Goal: Information Seeking & Learning: Learn about a topic

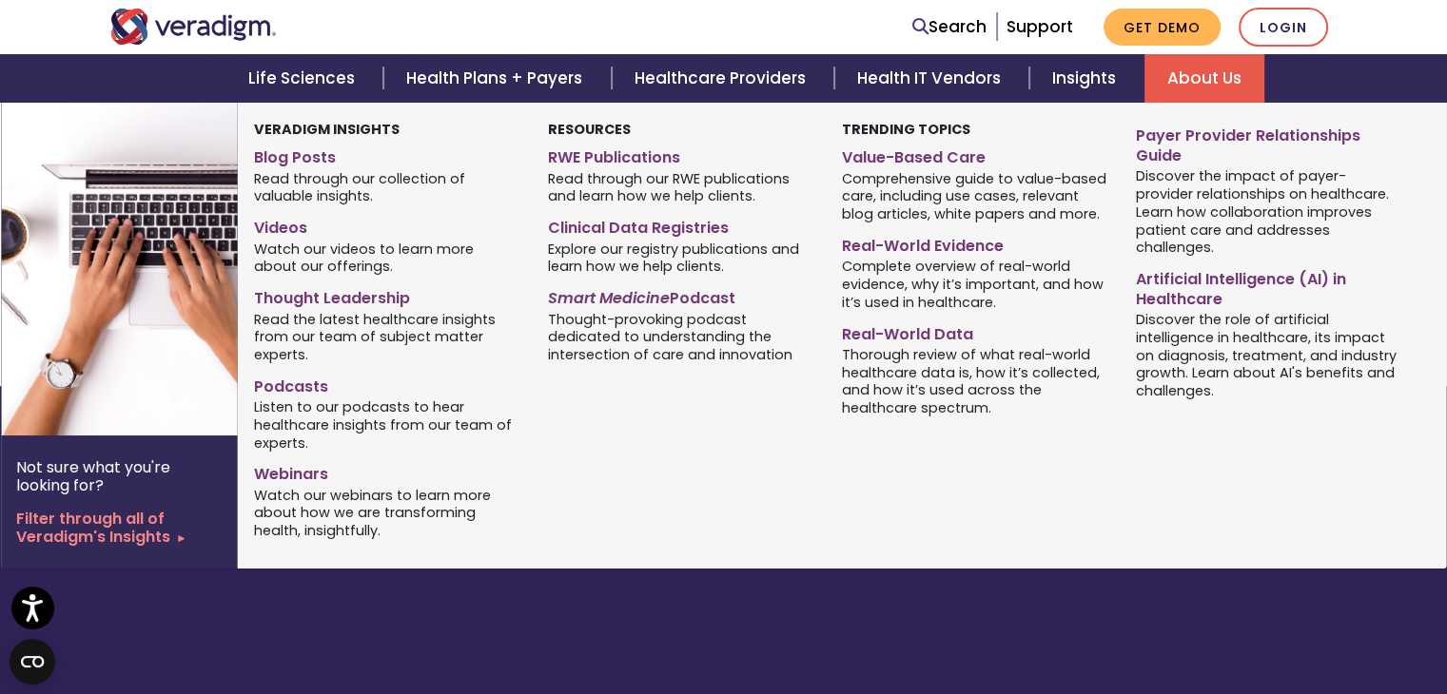
scroll to position [1628, 0]
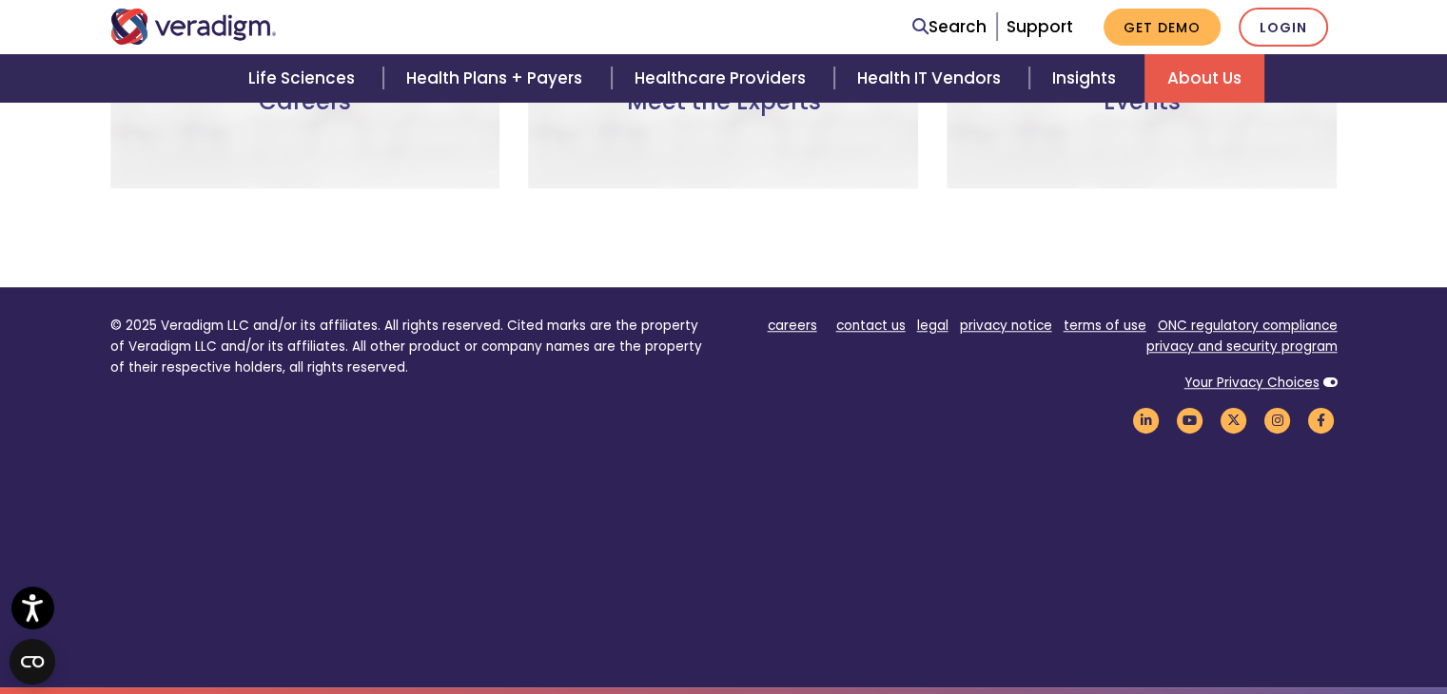
click at [1233, 78] on link "About Us" at bounding box center [1204, 78] width 120 height 49
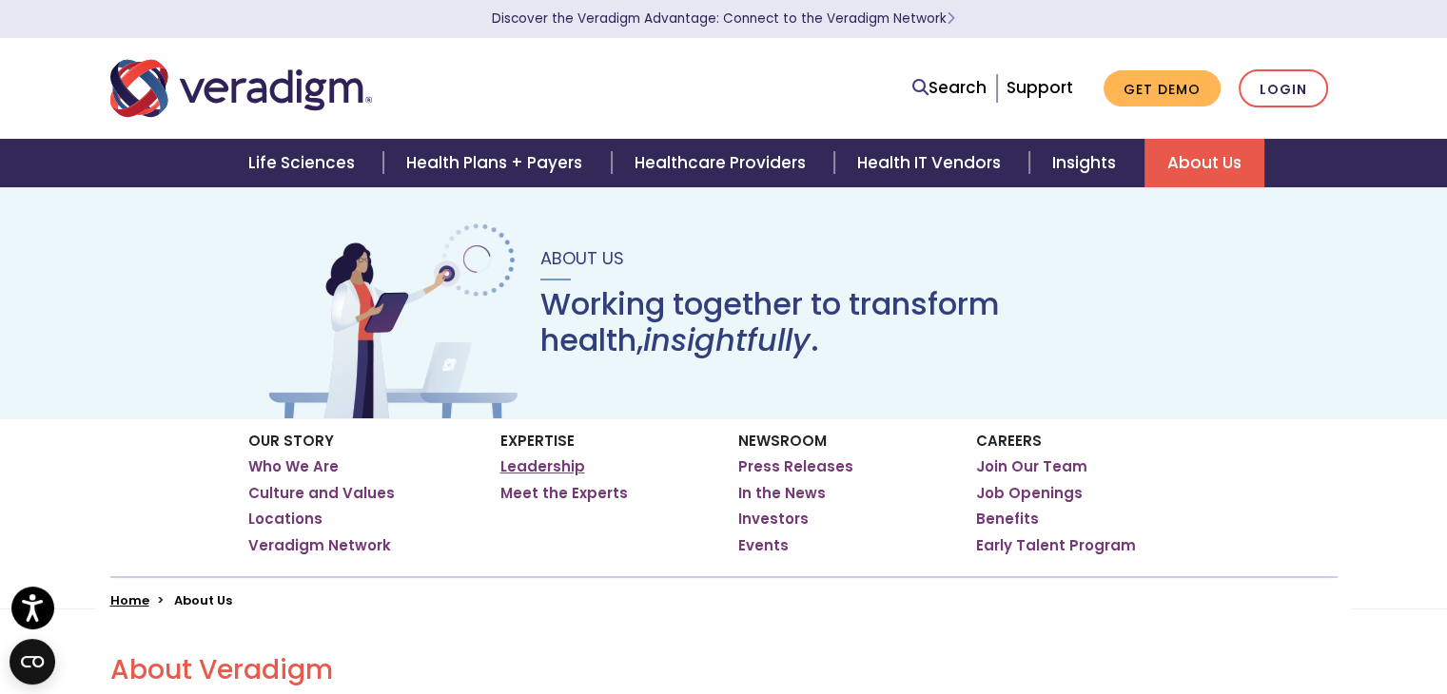
click at [548, 466] on link "Leadership" at bounding box center [542, 466] width 85 height 19
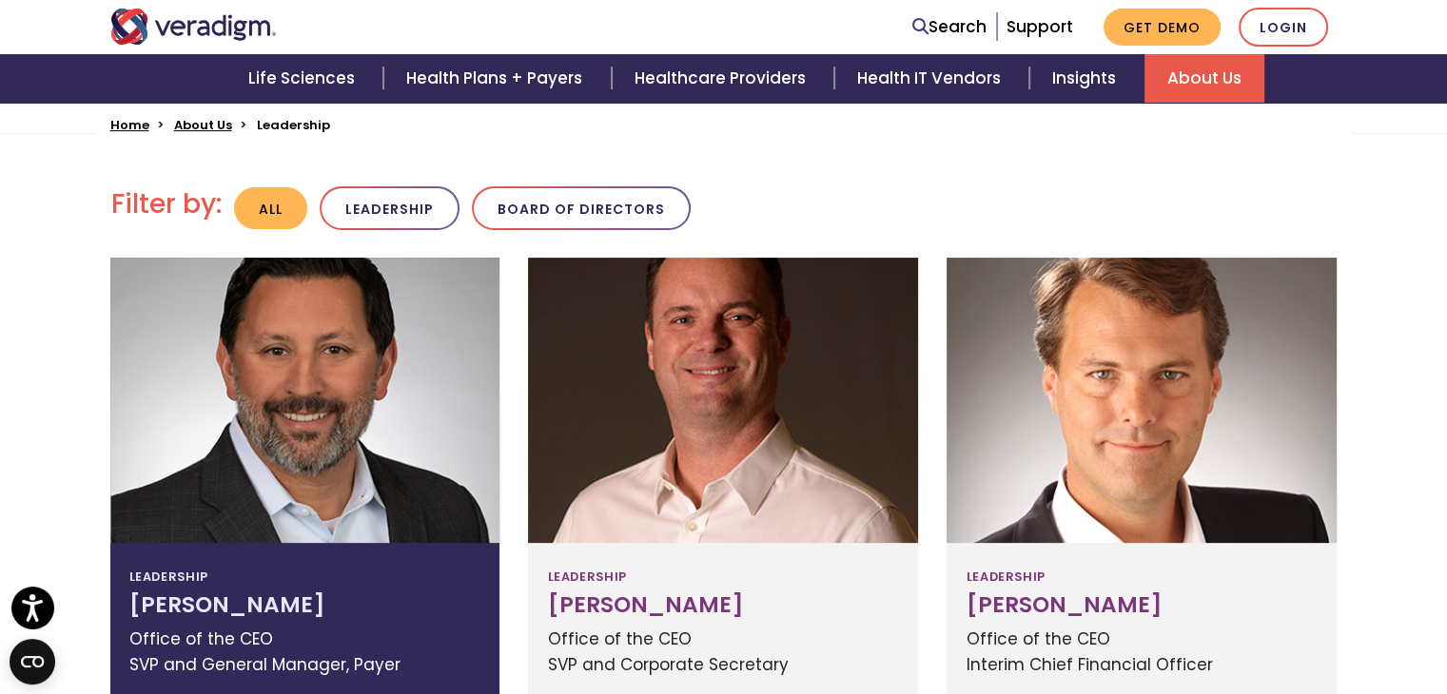
scroll to position [571, 0]
